Goal: Task Accomplishment & Management: Use online tool/utility

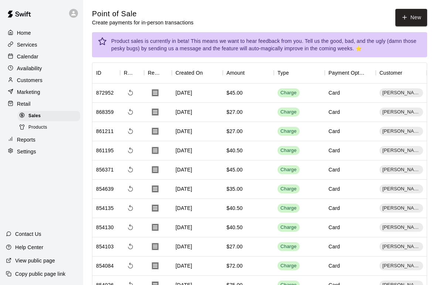
click at [19, 59] on p "Calendar" at bounding box center [27, 56] width 21 height 7
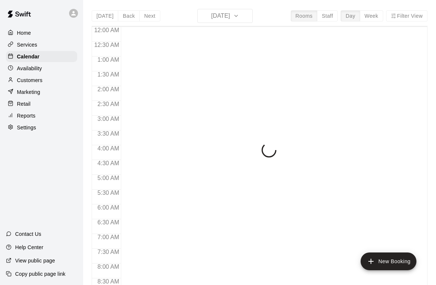
scroll to position [257, 0]
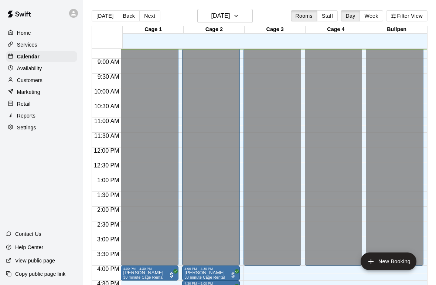
click at [38, 82] on p "Customers" at bounding box center [30, 80] width 26 height 7
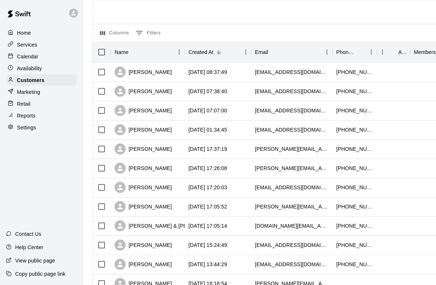
scroll to position [54, 0]
click at [41, 57] on div "Calendar" at bounding box center [41, 56] width 71 height 11
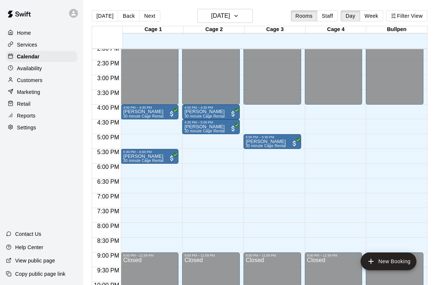
scroll to position [422, 0]
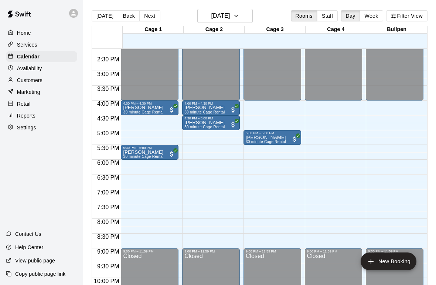
click at [38, 83] on p "Customers" at bounding box center [30, 80] width 26 height 7
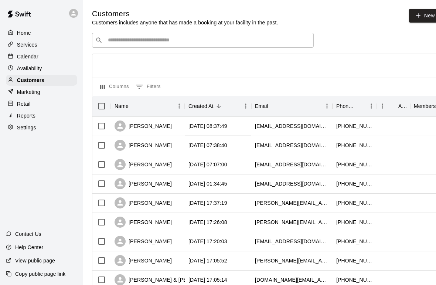
click at [223, 127] on div "[DATE] 08:37:49" at bounding box center [208, 125] width 39 height 7
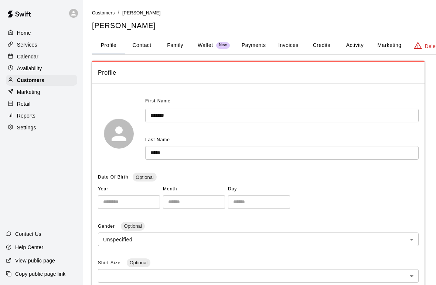
click at [57, 81] on div "Customers" at bounding box center [41, 80] width 71 height 11
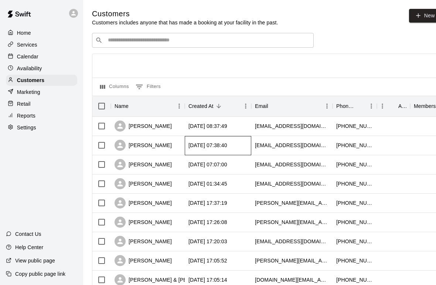
click at [227, 146] on div "[DATE] 07:38:40" at bounding box center [208, 145] width 39 height 7
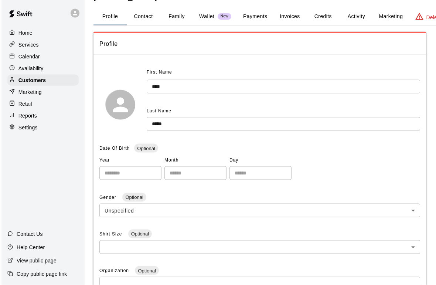
scroll to position [29, 0]
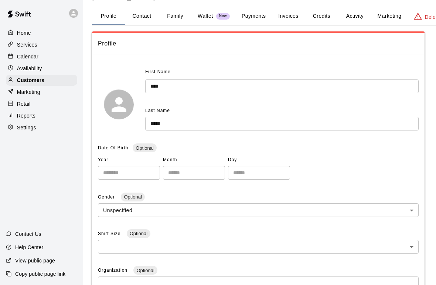
click at [57, 85] on div "Customers" at bounding box center [41, 80] width 71 height 11
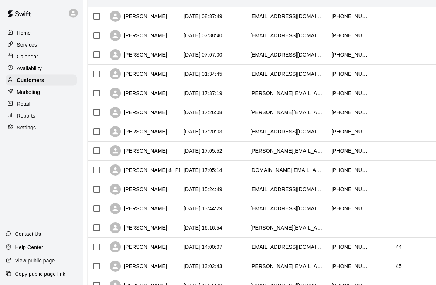
scroll to position [110, 4]
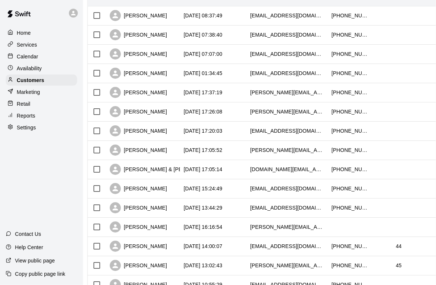
click at [42, 54] on div "Calendar" at bounding box center [41, 56] width 71 height 11
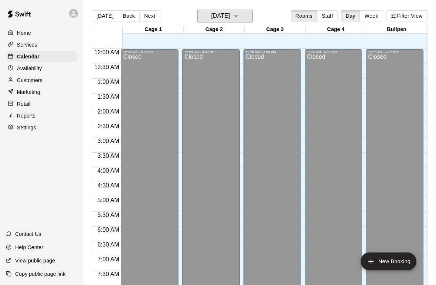
click at [239, 15] on icon "button" at bounding box center [236, 15] width 6 height 9
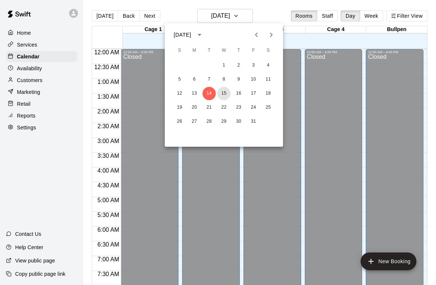
click at [224, 96] on button "15" at bounding box center [223, 93] width 13 height 13
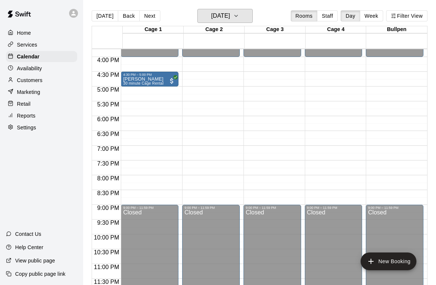
scroll to position [443, 0]
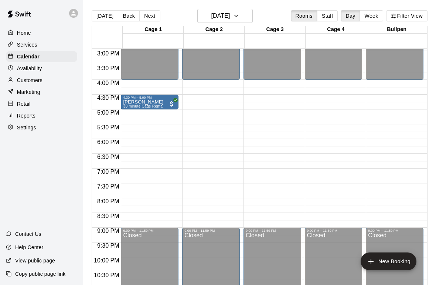
click at [32, 102] on div "Retail" at bounding box center [41, 103] width 71 height 11
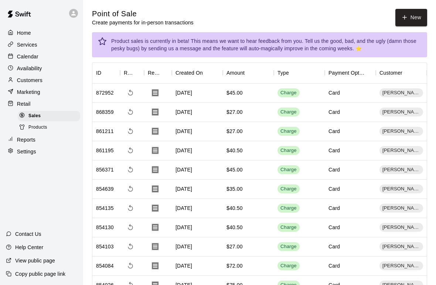
click at [30, 142] on p "Reports" at bounding box center [26, 139] width 18 height 7
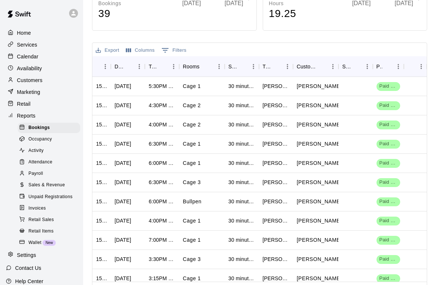
scroll to position [165, 0]
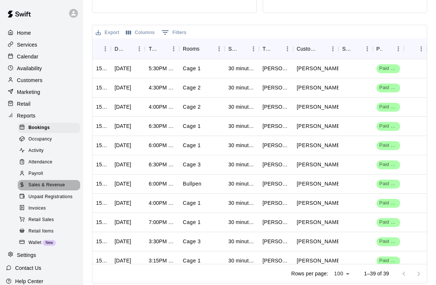
click at [54, 185] on span "Sales & Revenue" at bounding box center [46, 185] width 37 height 7
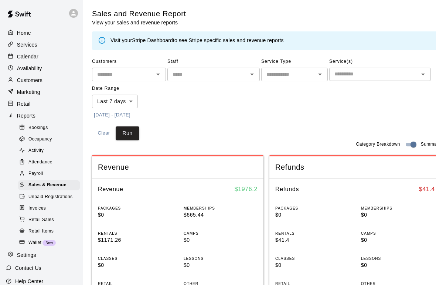
click at [132, 100] on body "Home Services Calendar Availability Customers Marketing Retail Reports Bookings…" at bounding box center [218, 290] width 436 height 580
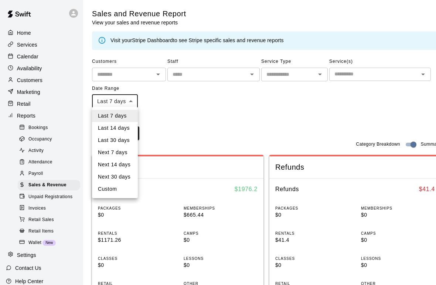
click at [127, 127] on li "Last 14 days" at bounding box center [115, 128] width 46 height 12
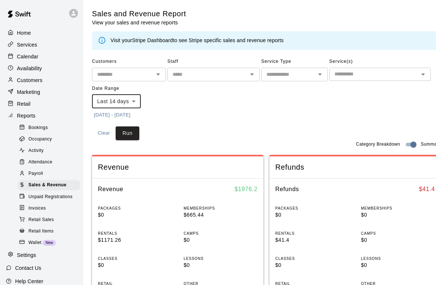
type input "******"
click at [131, 135] on button "Run" at bounding box center [128, 133] width 24 height 14
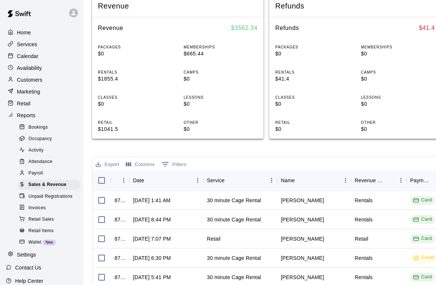
scroll to position [162, 0]
